Goal: Transaction & Acquisition: Purchase product/service

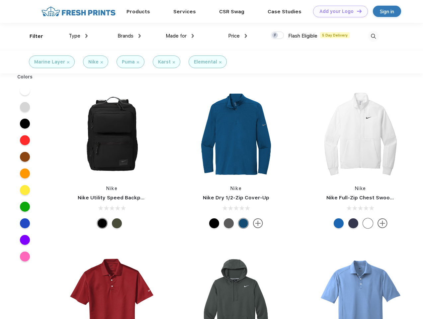
click at [338, 11] on link "Add your Logo Design Tool" at bounding box center [340, 12] width 55 height 12
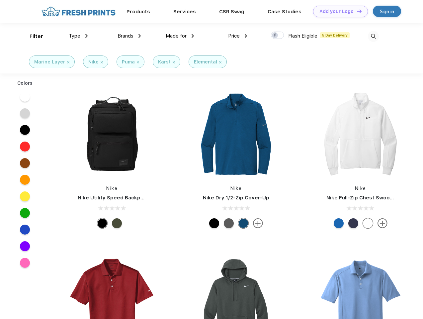
click at [0, 0] on div "Design Tool" at bounding box center [0, 0] width 0 height 0
click at [356, 11] on link "Add your Logo Design Tool" at bounding box center [340, 12] width 55 height 12
click at [32, 36] on div "Filter" at bounding box center [37, 37] width 14 height 8
click at [78, 36] on span "Type" at bounding box center [75, 36] width 12 height 6
click at [129, 36] on span "Brands" at bounding box center [126, 36] width 16 height 6
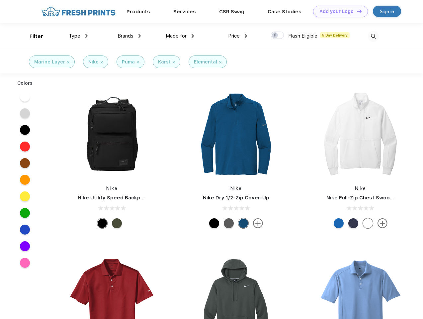
click at [180, 36] on span "Made for" at bounding box center [176, 36] width 21 height 6
click at [238, 36] on span "Price" at bounding box center [234, 36] width 12 height 6
click at [278, 36] on div at bounding box center [277, 35] width 13 height 7
click at [275, 36] on input "checkbox" at bounding box center [273, 33] width 4 height 4
click at [373, 36] on img at bounding box center [373, 36] width 11 height 11
